Goal: Information Seeking & Learning: Learn about a topic

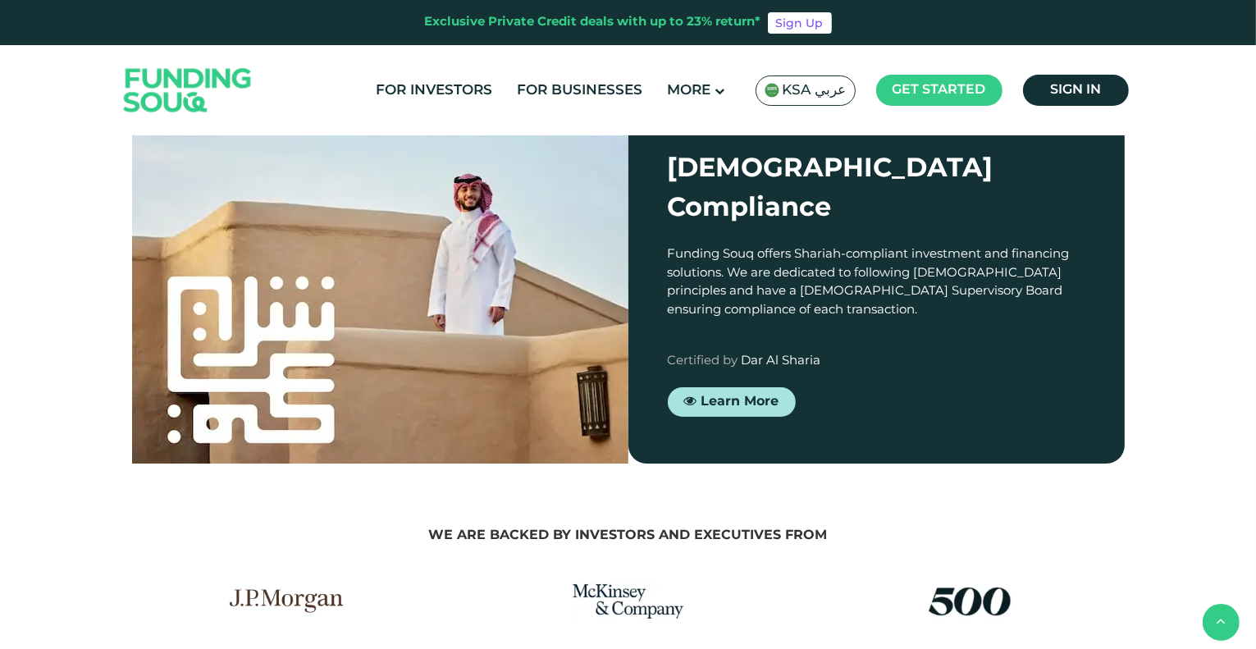
scroll to position [1559, 0]
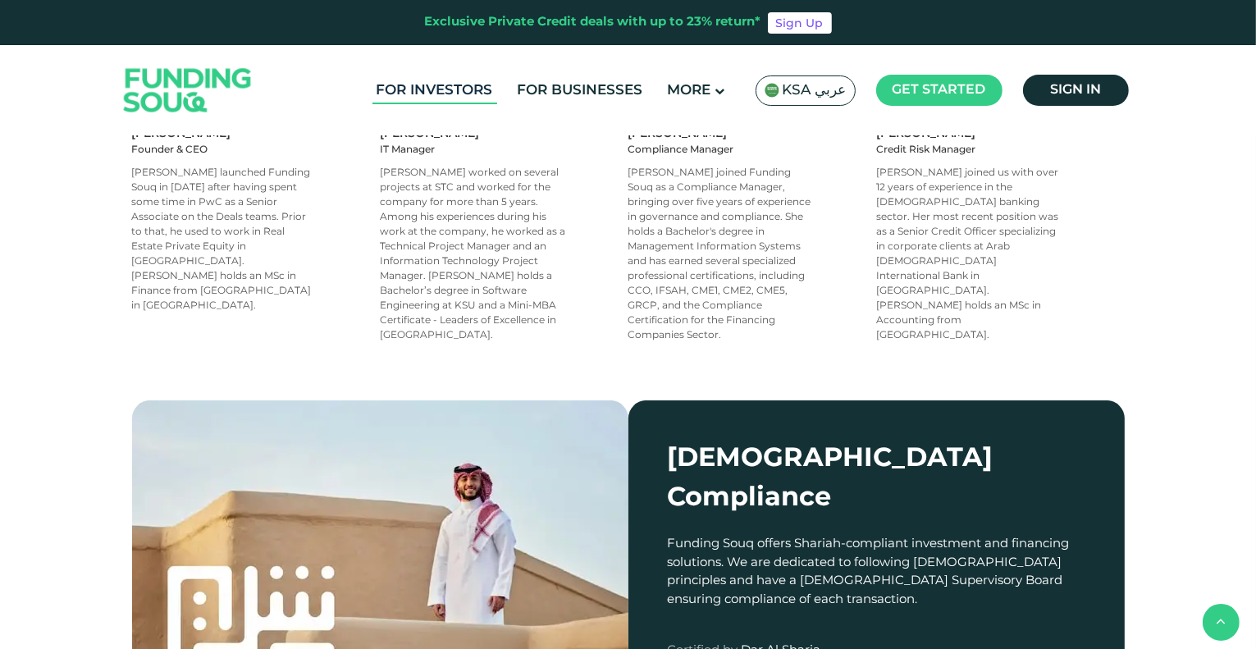
click at [474, 91] on link "For Investors" at bounding box center [435, 90] width 125 height 27
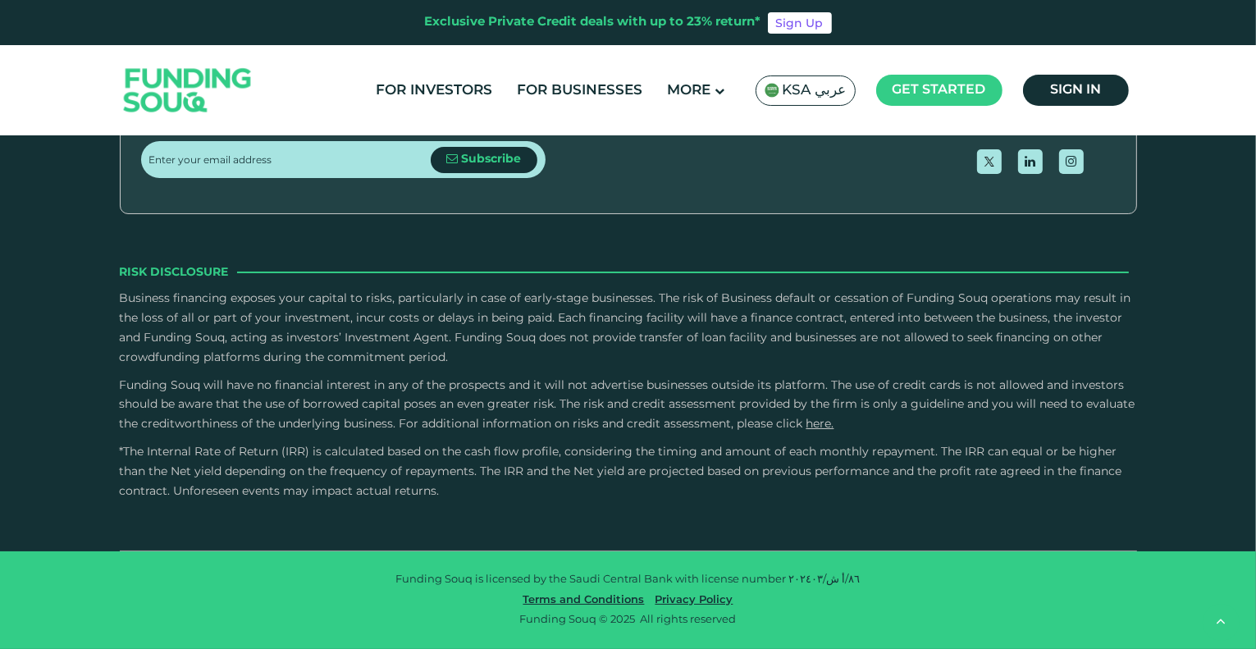
scroll to position [5051, 0]
